Goal: Check status: Check status

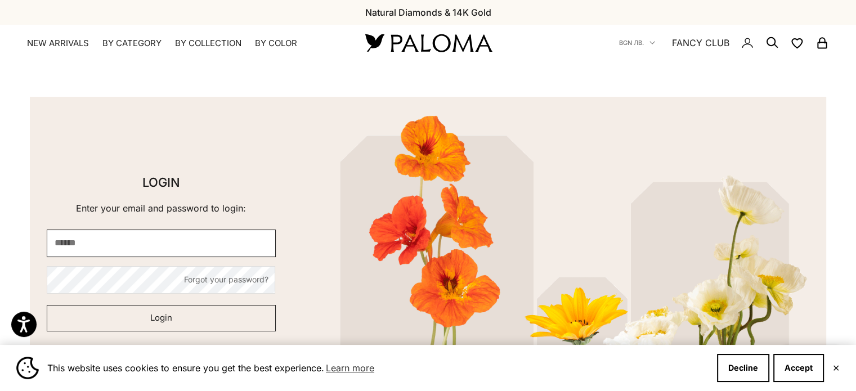
type input "**********"
click at [148, 317] on button "Login" at bounding box center [161, 318] width 229 height 27
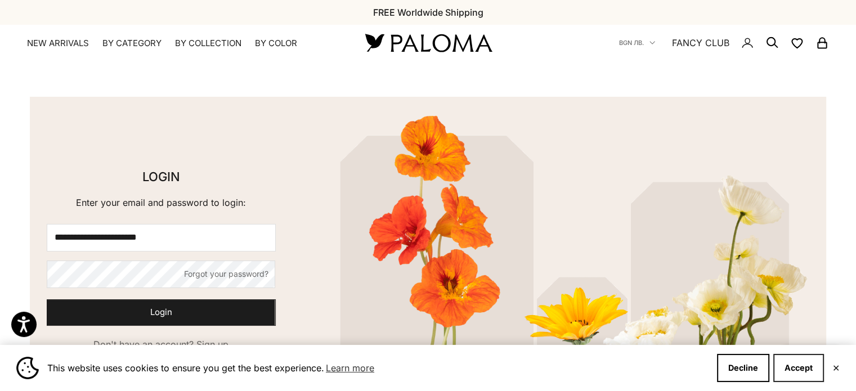
click at [803, 371] on button "Accept" at bounding box center [798, 368] width 51 height 28
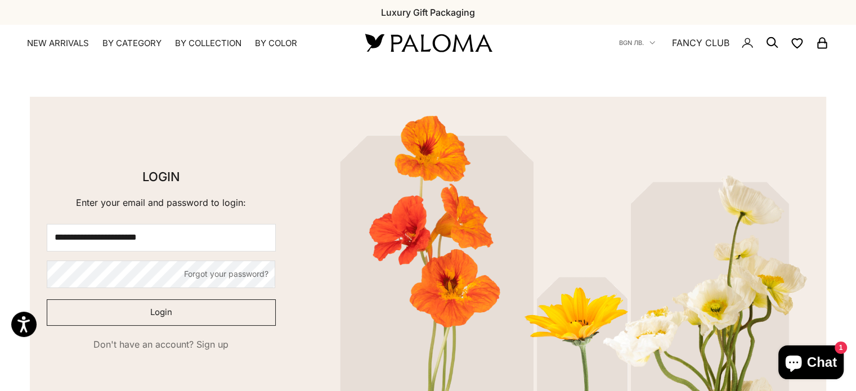
click at [135, 312] on button "Login" at bounding box center [161, 312] width 229 height 27
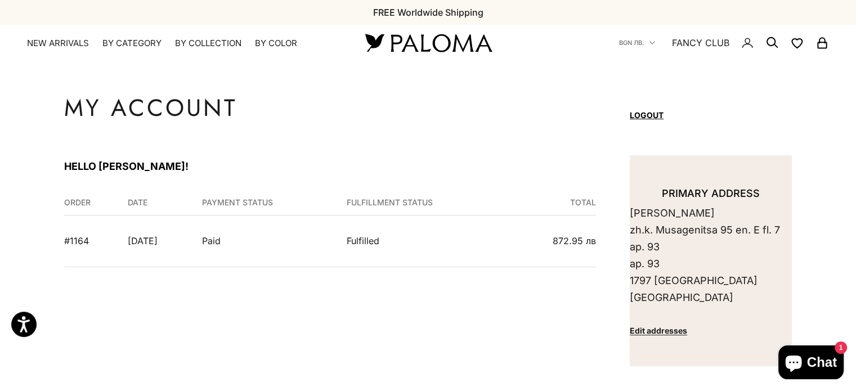
click at [135, 243] on td "[DATE]" at bounding box center [158, 241] width 74 height 51
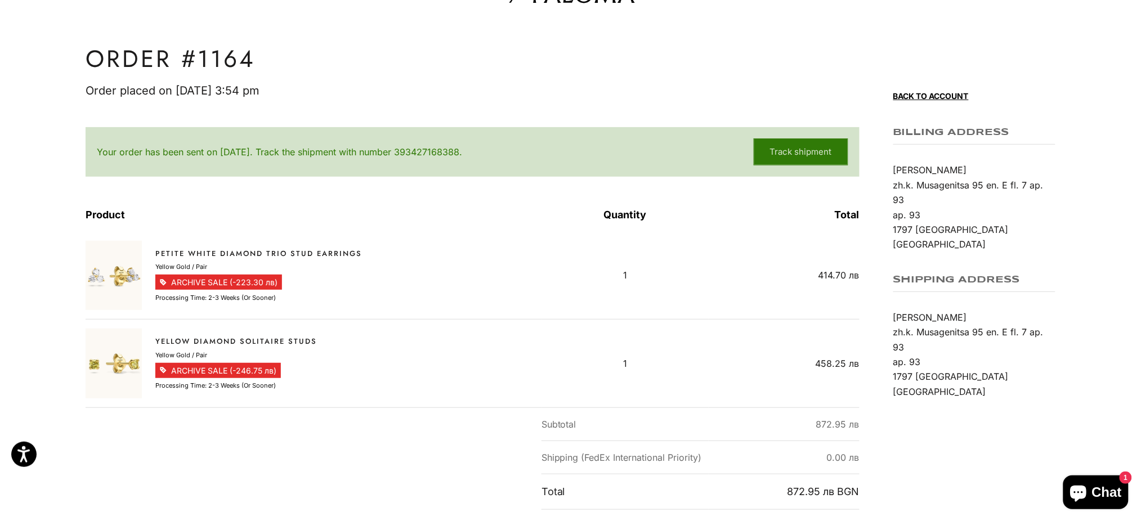
scroll to position [75, 0]
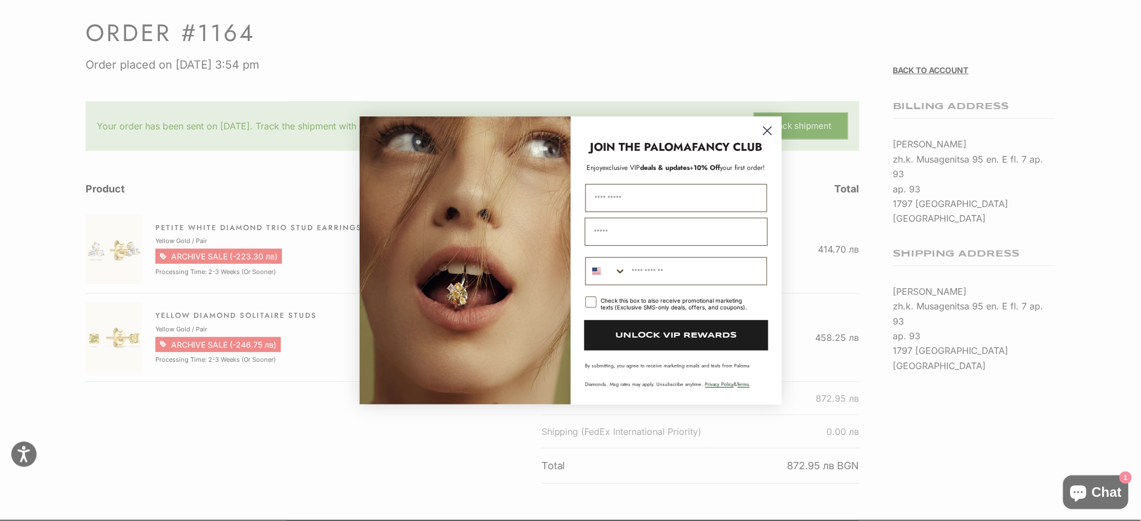
click at [769, 127] on circle "Close dialog" at bounding box center [767, 131] width 19 height 19
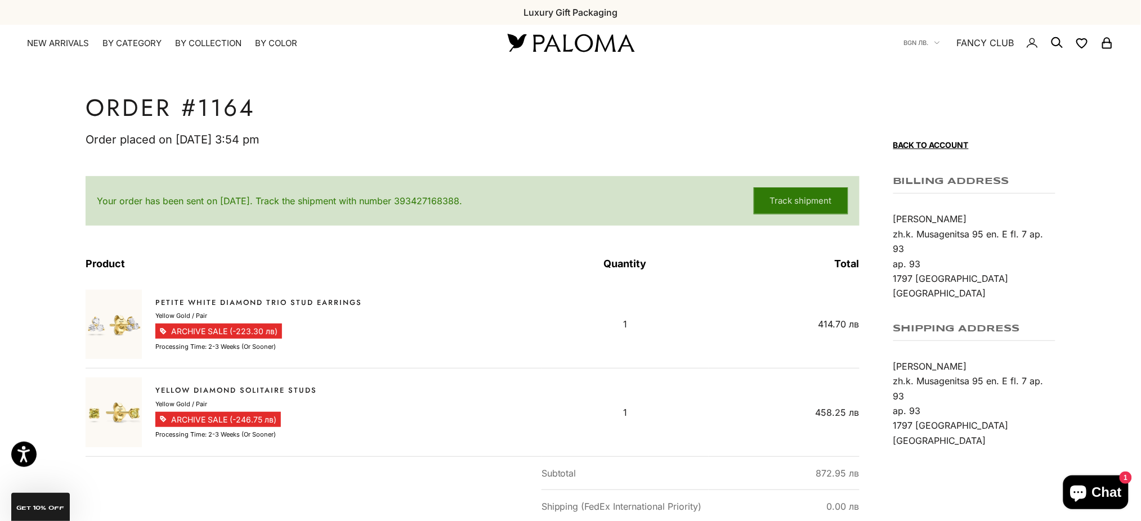
scroll to position [150, 0]
